Goal: Task Accomplishment & Management: Manage account settings

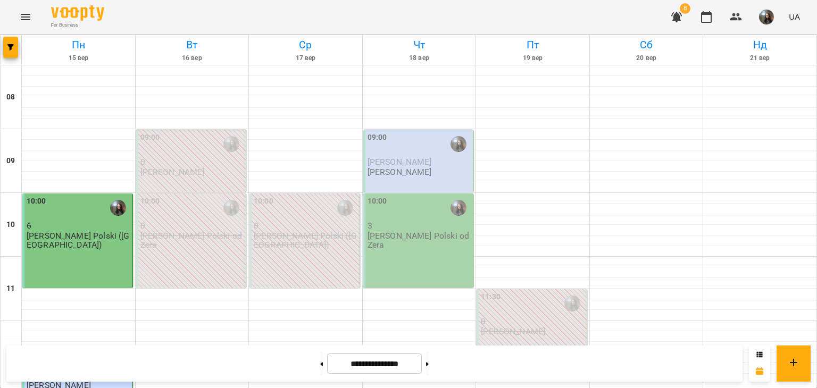
click at [402, 170] on p "[PERSON_NAME]" at bounding box center [400, 172] width 64 height 9
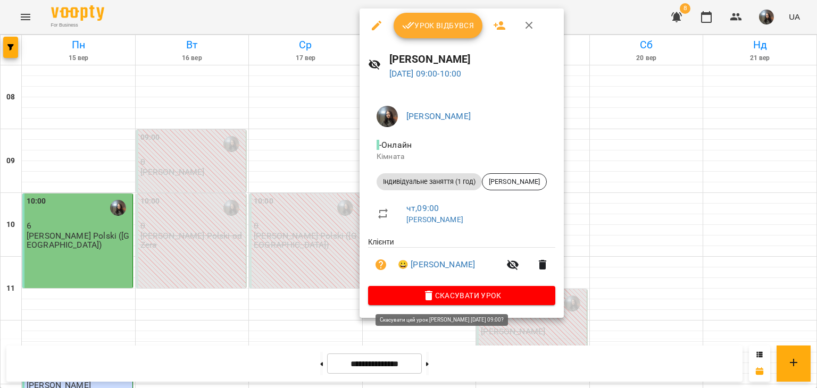
click at [426, 295] on icon "button" at bounding box center [428, 295] width 13 height 13
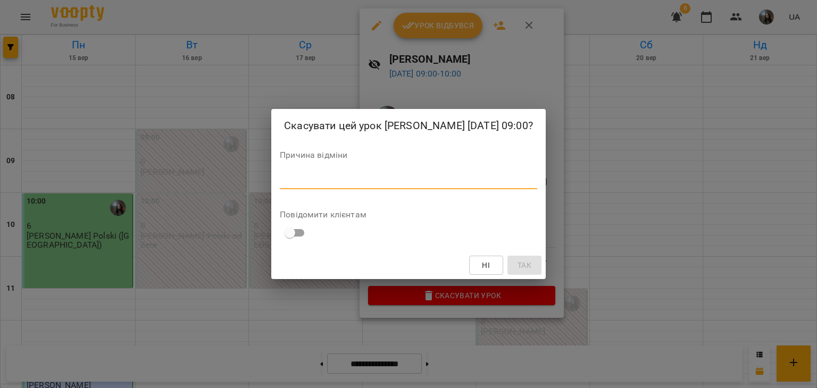
click at [339, 186] on textarea at bounding box center [409, 181] width 258 height 10
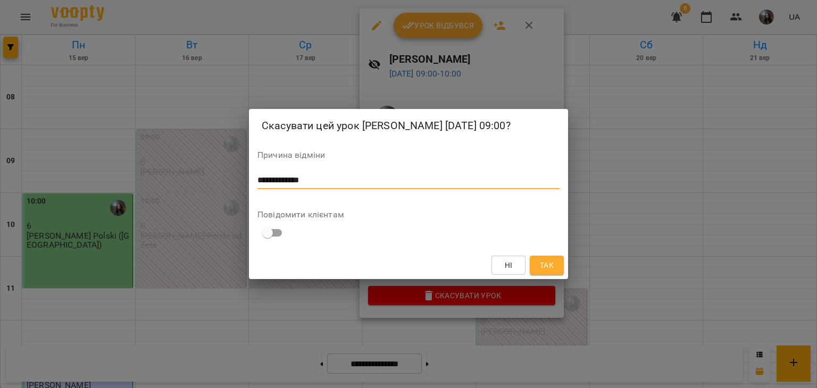
type textarea "**********"
click at [534, 275] on button "Так" at bounding box center [547, 265] width 34 height 19
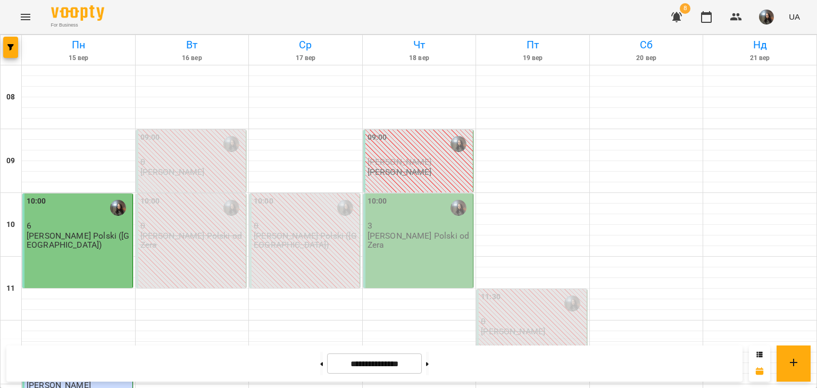
click at [397, 239] on p "[PERSON_NAME] Polski od Zera" at bounding box center [420, 240] width 104 height 19
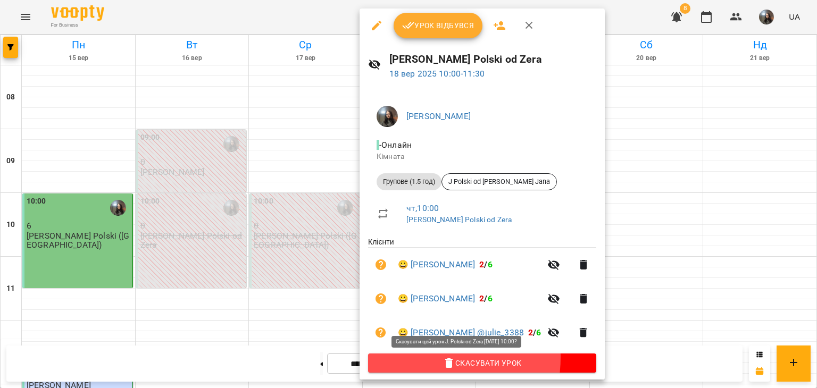
click at [420, 359] on span "Скасувати Урок" at bounding box center [482, 363] width 211 height 13
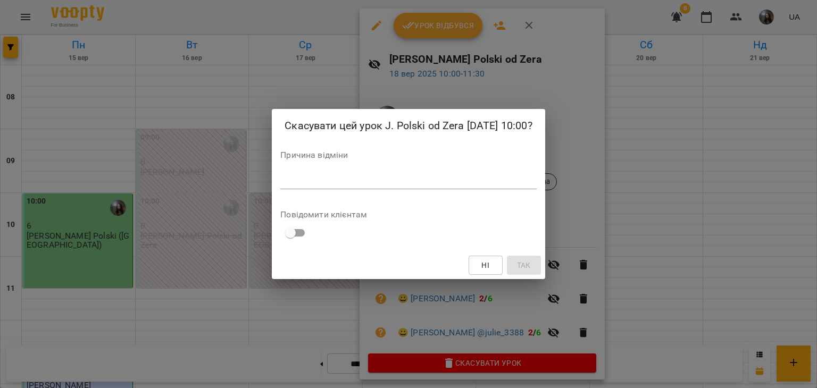
click at [326, 177] on textarea at bounding box center [408, 181] width 256 height 10
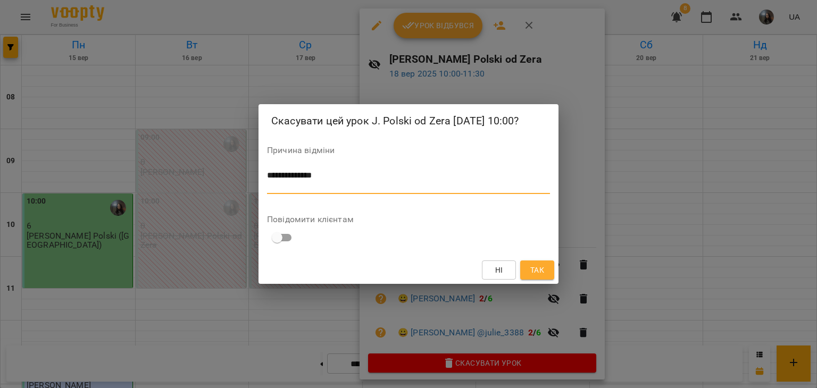
type textarea "**********"
click at [547, 267] on button "Так" at bounding box center [537, 270] width 34 height 19
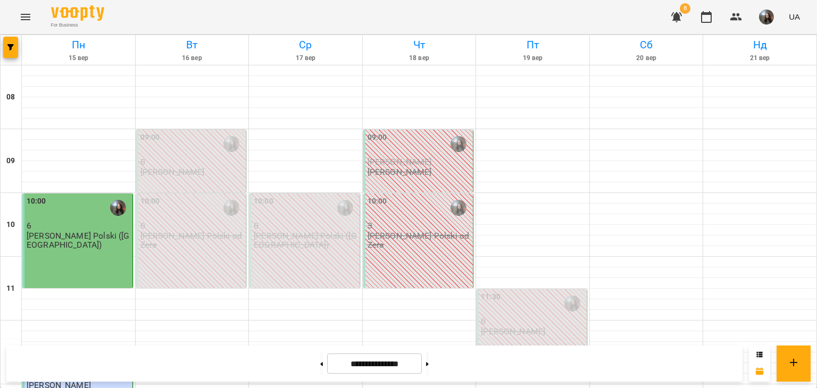
scroll to position [319, 0]
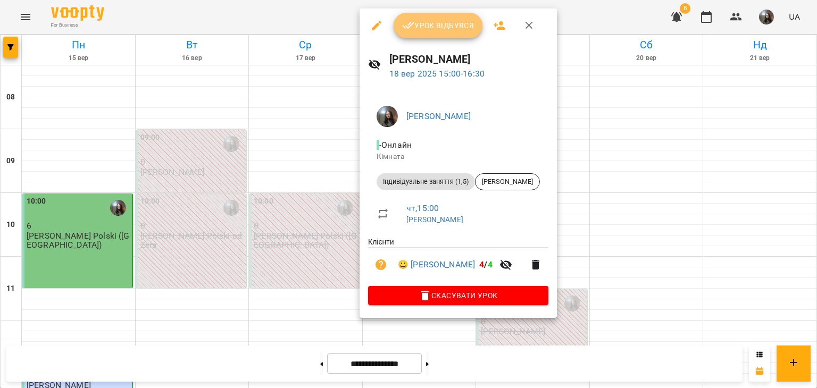
click at [438, 23] on span "Урок відбувся" at bounding box center [438, 25] width 72 height 13
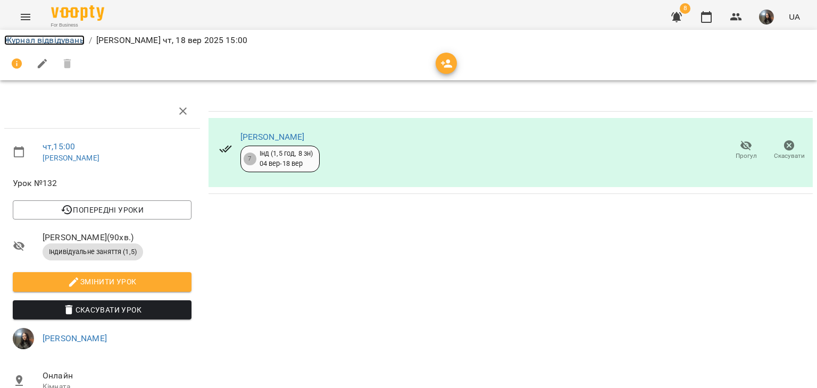
click at [45, 44] on link "Журнал відвідувань" at bounding box center [44, 40] width 80 height 10
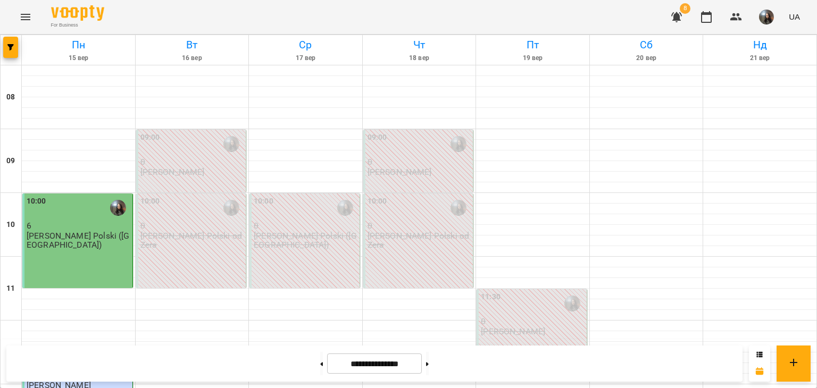
scroll to position [479, 0]
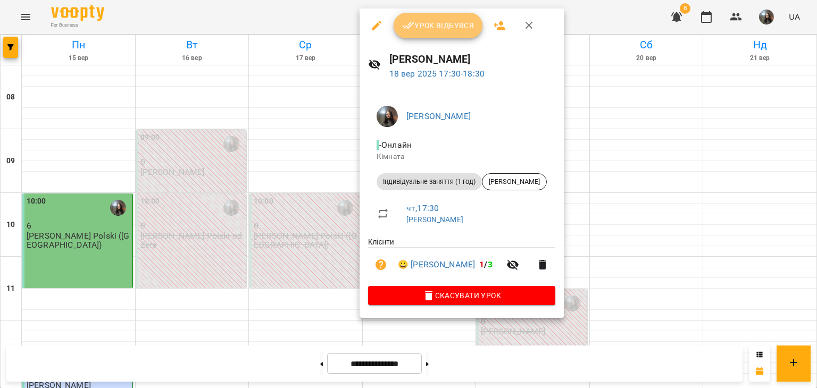
click at [438, 32] on button "Урок відбувся" at bounding box center [438, 26] width 89 height 26
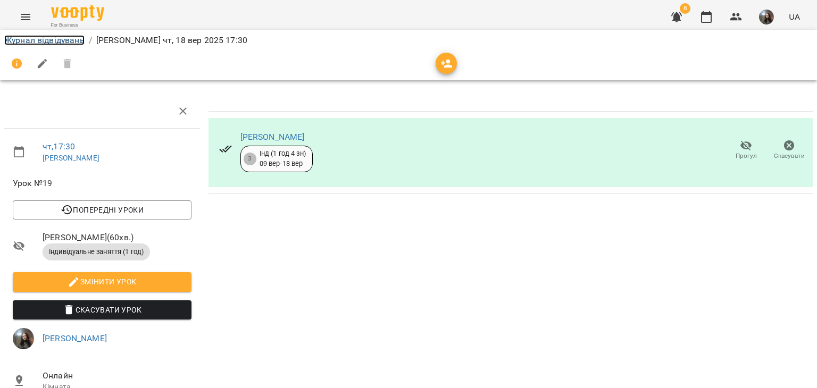
click at [66, 40] on link "Журнал відвідувань" at bounding box center [44, 40] width 80 height 10
